Goal: Task Accomplishment & Management: Manage account settings

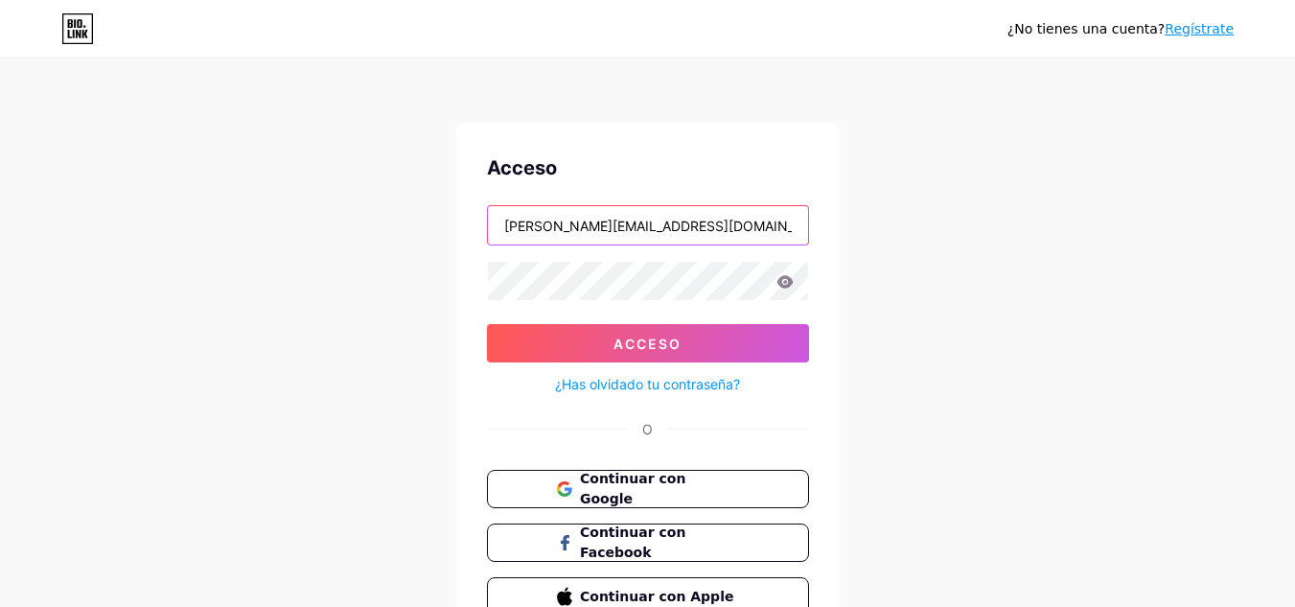
drag, startPoint x: 630, startPoint y: 224, endPoint x: 451, endPoint y: 215, distance: 178.5
click at [426, 264] on div "¿No tienes una cuenta? Regístrate Acceso [PERSON_NAME][EMAIL_ADDRESS][DOMAIN_NA…" at bounding box center [647, 353] width 1295 height 707
click at [456, 208] on div "¿No tienes una cuenta? Regístrate Acceso [PERSON_NAME][EMAIL_ADDRESS][DOMAIN_NA…" at bounding box center [647, 353] width 1295 height 707
drag, startPoint x: 500, startPoint y: 234, endPoint x: 514, endPoint y: 237, distance: 13.7
click at [509, 234] on input "[PERSON_NAME][EMAIL_ADDRESS][DOMAIN_NAME]" at bounding box center [648, 225] width 320 height 38
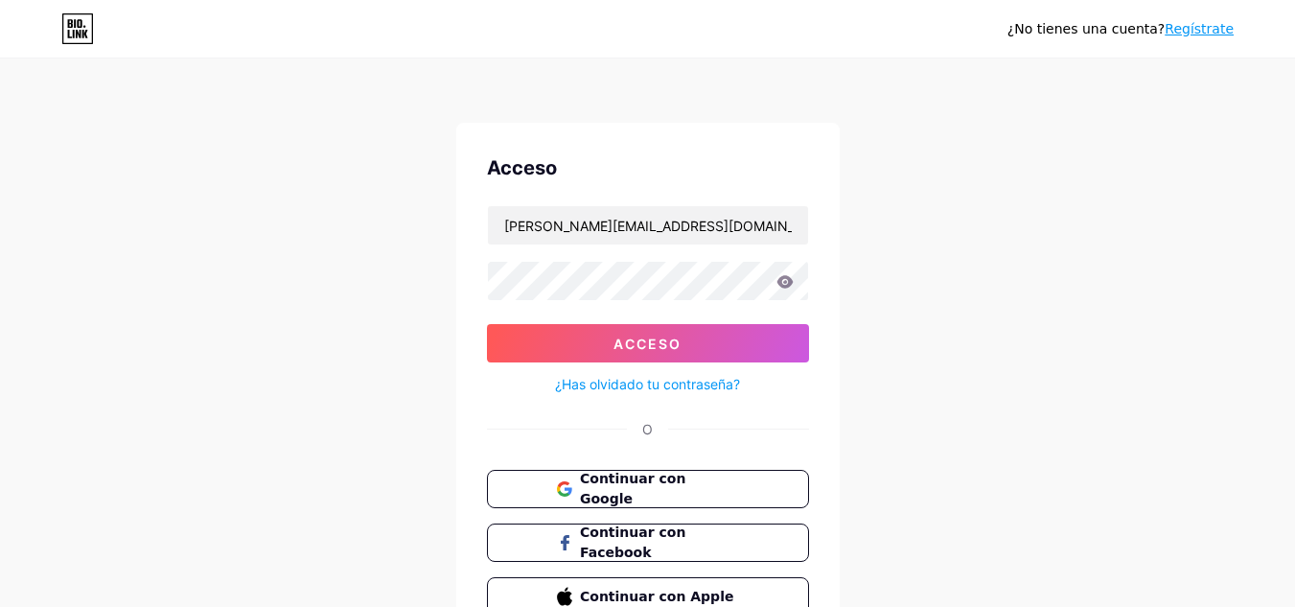
click at [898, 377] on div "¿No tienes una cuenta? Regístrate Acceso [PERSON_NAME][EMAIL_ADDRESS][DOMAIN_NA…" at bounding box center [647, 353] width 1295 height 707
click at [784, 283] on icon at bounding box center [784, 281] width 16 height 12
click at [1024, 314] on div "¿No tienes una cuenta? Regístrate Acceso [PERSON_NAME][EMAIL_ADDRESS][DOMAIN_NA…" at bounding box center [647, 353] width 1295 height 707
click at [1150, 21] on font "¿No tienes una cuenta?" at bounding box center [1085, 28] width 157 height 15
click at [442, 252] on div "¿No tienes una cuenta? Regístrate Acceso [PERSON_NAME][EMAIL_ADDRESS][DOMAIN_NA…" at bounding box center [647, 353] width 1295 height 707
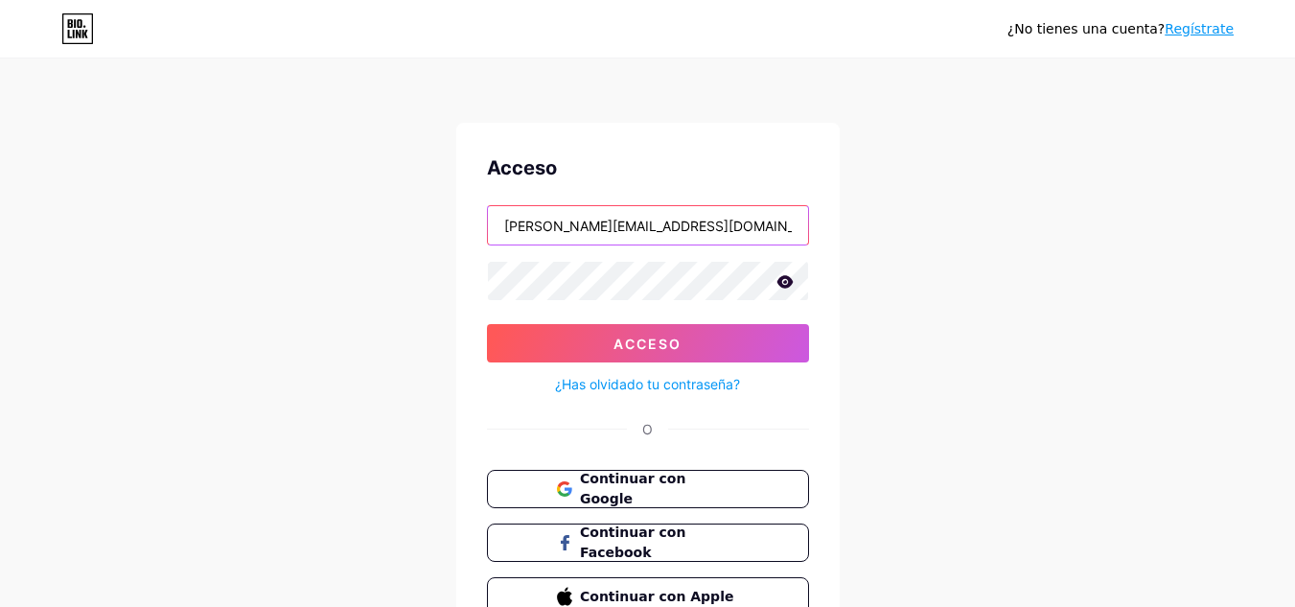
drag, startPoint x: 530, startPoint y: 225, endPoint x: 397, endPoint y: 232, distance: 133.4
click at [397, 232] on div "¿No tienes una cuenta? Regístrate Acceso [PERSON_NAME][EMAIL_ADDRESS][DOMAIN_NA…" at bounding box center [647, 353] width 1295 height 707
click at [487, 324] on button "Acceso" at bounding box center [648, 343] width 322 height 38
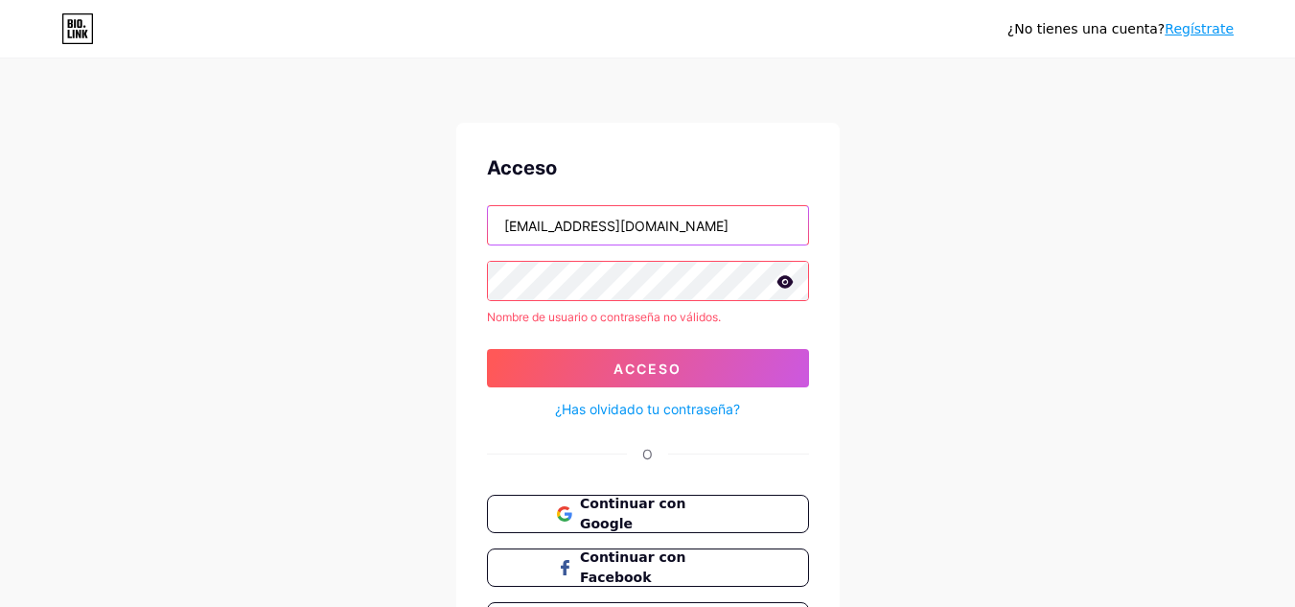
drag, startPoint x: 524, startPoint y: 228, endPoint x: 446, endPoint y: 227, distance: 78.6
click at [446, 227] on div "¿No tienes una cuenta? Regístrate Acceso [EMAIL_ADDRESS][DOMAIN_NAME] Nombre de…" at bounding box center [647, 366] width 1295 height 732
type input "[PERSON_NAME][EMAIL_ADDRESS][DOMAIN_NAME]"
click at [487, 349] on button "Acceso" at bounding box center [648, 368] width 322 height 38
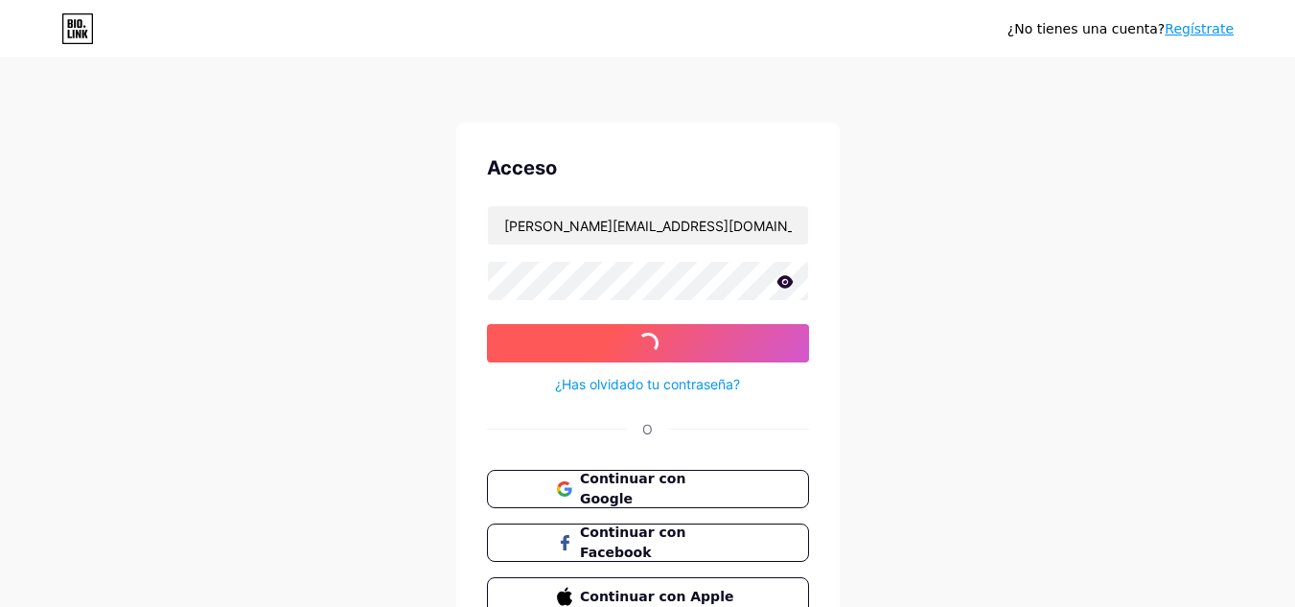
click at [494, 338] on button "Acceso" at bounding box center [648, 343] width 322 height 38
